Goal: Communication & Community: Answer question/provide support

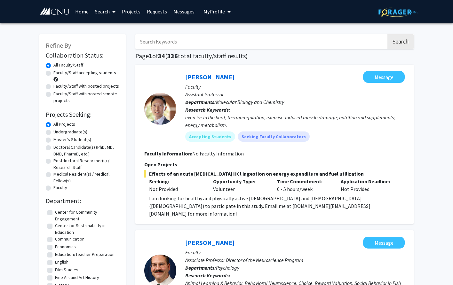
click at [407, 9] on img at bounding box center [398, 12] width 40 height 10
click at [179, 15] on link "Messages" at bounding box center [183, 11] width 27 height 22
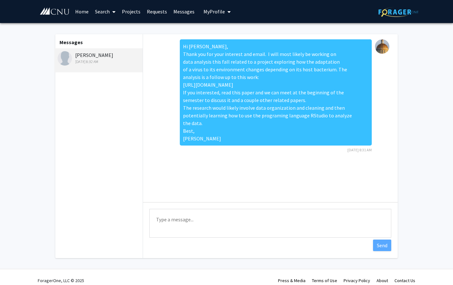
click at [90, 58] on div "[PERSON_NAME] [DATE] 8:32 AM" at bounding box center [99, 57] width 83 height 13
